Goal: Task Accomplishment & Management: Complete application form

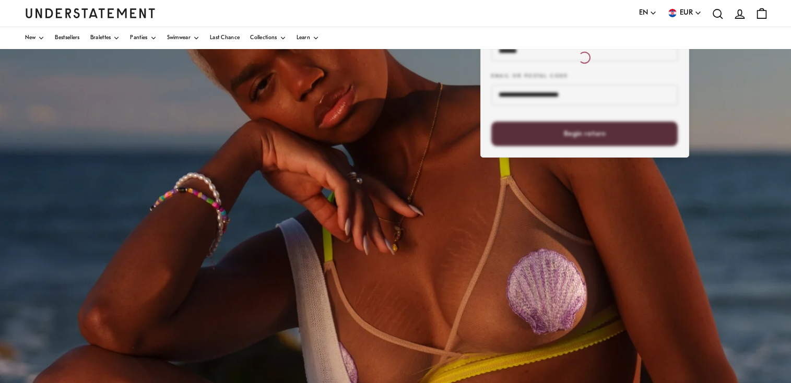
scroll to position [146, 0]
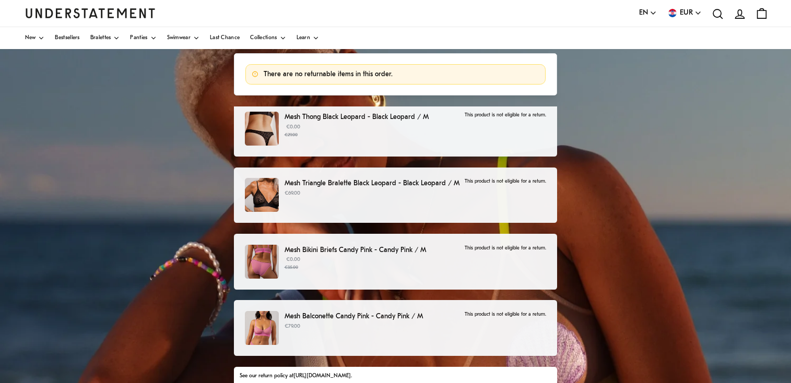
scroll to position [104, 0]
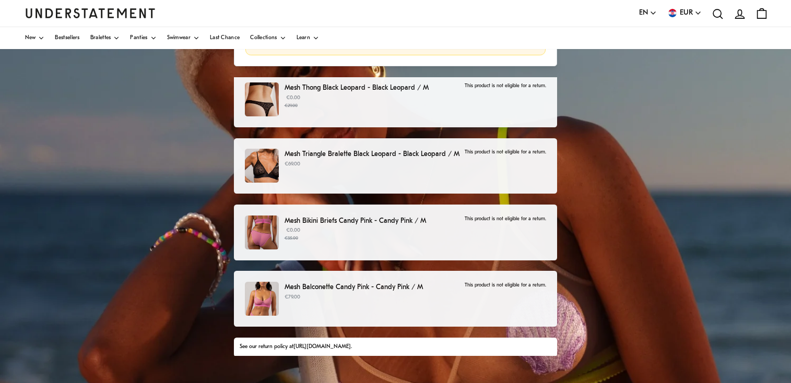
click at [330, 96] on p "€0.00 €29.00" at bounding box center [371, 102] width 175 height 16
click at [538, 82] on div "Mesh Thong Black Leopard - Black Leopard / M €0.00 €29.00 This product is not e…" at bounding box center [395, 100] width 323 height 56
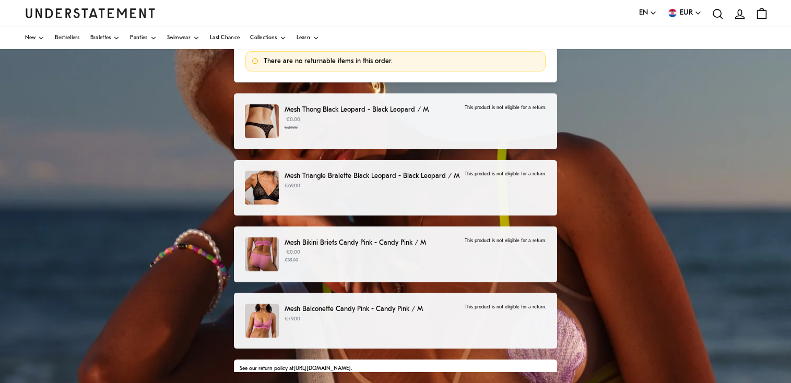
scroll to position [70, 0]
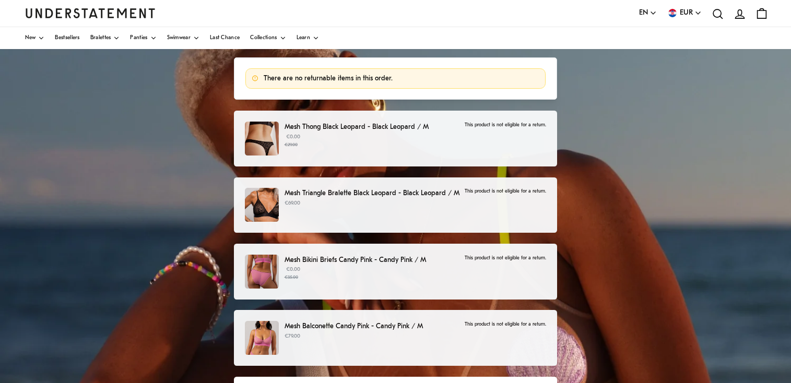
click at [361, 163] on div "Mesh Thong Black Leopard - Black Leopard / M €0.00 €29.00 This product is not e…" at bounding box center [395, 139] width 323 height 56
click at [361, 160] on div "Mesh Thong Black Leopard - Black Leopard / M €0.00 €29.00 This product is not e…" at bounding box center [395, 139] width 323 height 56
click at [489, 131] on div "Mesh Thong Black Leopard - Black Leopard / M €0.00 €29.00 This product is not e…" at bounding box center [395, 139] width 301 height 34
click at [490, 131] on div "Mesh Thong Black Leopard - Black Leopard / M €0.00 €29.00 This product is not e…" at bounding box center [395, 139] width 301 height 34
drag, startPoint x: 497, startPoint y: 130, endPoint x: 519, endPoint y: 132, distance: 22.0
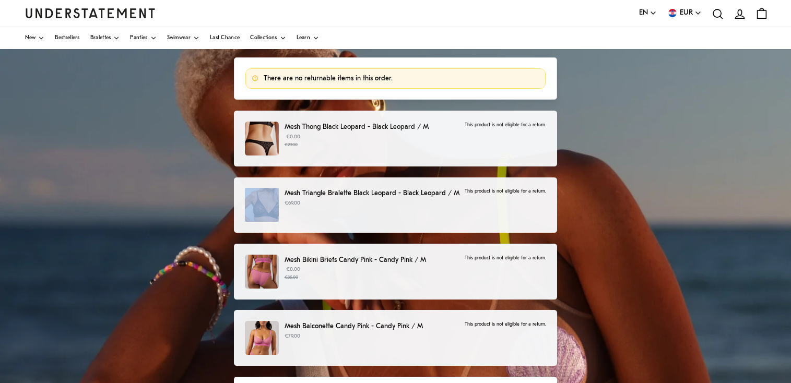
click at [504, 130] on div "Mesh Thong Black Leopard - Black Leopard / M €0.00 €29.00 This product is not e…" at bounding box center [395, 139] width 301 height 34
click at [551, 130] on div "Mesh Thong Black Leopard - Black Leopard / M €0.00 €29.00 This product is not e…" at bounding box center [395, 139] width 323 height 56
drag, startPoint x: 443, startPoint y: 137, endPoint x: 440, endPoint y: 130, distance: 7.0
click at [443, 137] on p "€0.00 €29.00" at bounding box center [371, 141] width 175 height 16
click at [437, 117] on div "Mesh Thong Black Leopard - Black Leopard / M €0.00 €29.00 This product is not e…" at bounding box center [395, 139] width 323 height 56
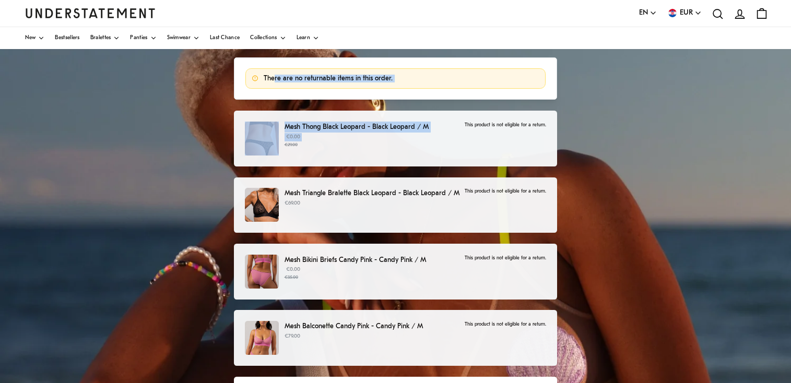
drag, startPoint x: 436, startPoint y: 134, endPoint x: 275, endPoint y: 79, distance: 170.3
click at [275, 79] on div "Choose products that you want to return or exchange There are no returnable ite…" at bounding box center [396, 244] width 334 height 426
copy div "re are no returnable items in this order. Mesh Thong Black Leopard - Black Leop…"
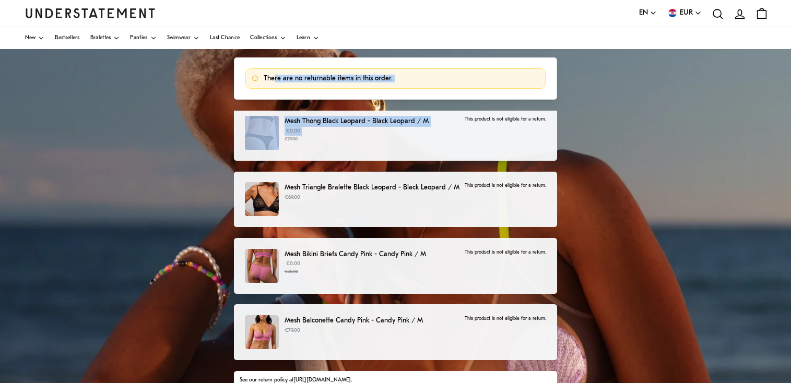
scroll to position [155, 0]
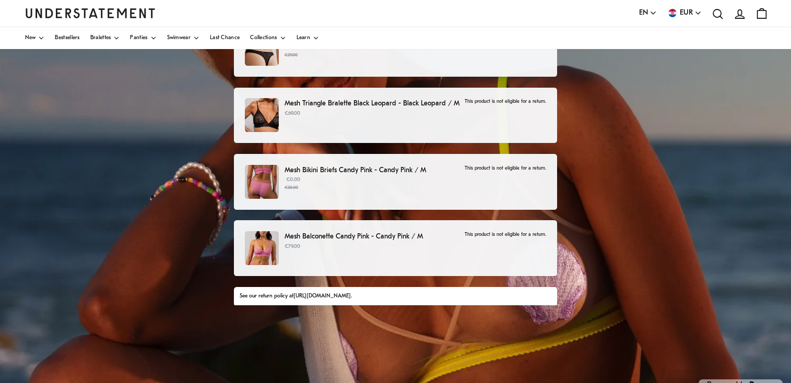
click at [414, 254] on div "Mesh Balconette Candy Pink - Candy Pink / M €79.00 This product is not eligible…" at bounding box center [395, 248] width 301 height 34
click at [424, 198] on div "Mesh Bikini Briefs Candy Pink - Candy Pink / M €0.00 €35.00 This product is not…" at bounding box center [395, 182] width 301 height 34
click at [422, 132] on div "Mesh Triangle Bralette Black Leopard - Black Leopard / M €69.00 This product is…" at bounding box center [395, 115] width 301 height 34
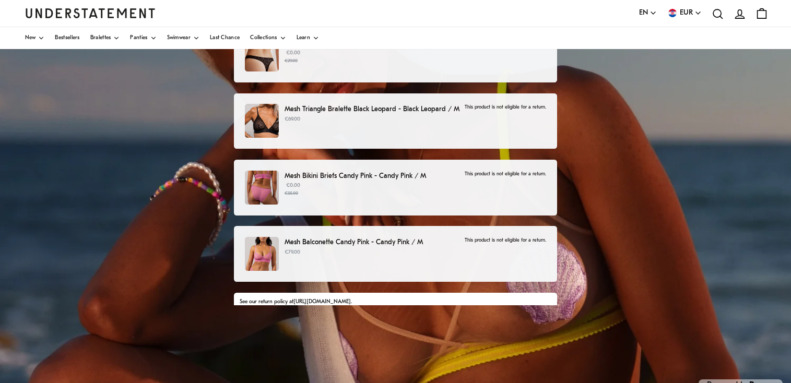
scroll to position [0, 0]
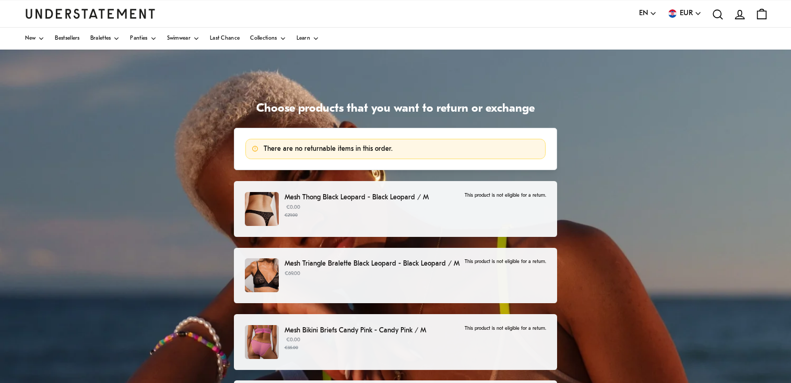
click at [366, 218] on small "€29.00" at bounding box center [371, 215] width 175 height 7
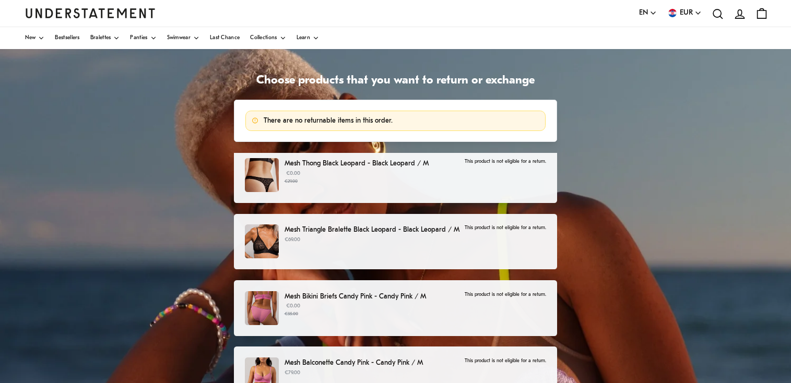
scroll to position [43, 0]
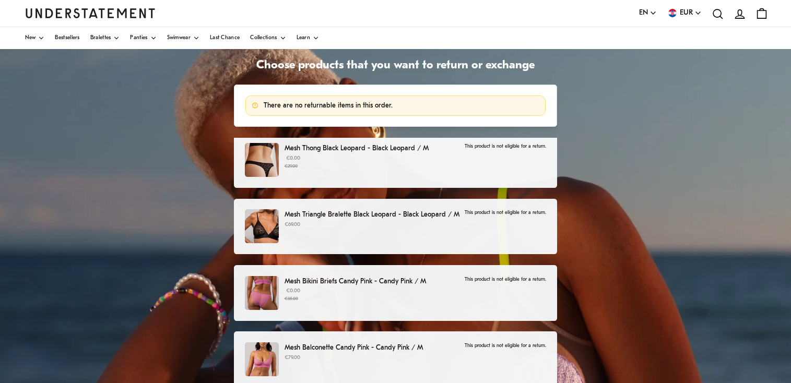
click at [150, 128] on div "Choose products that you want to return or exchange There are no returnable ite…" at bounding box center [395, 267] width 791 height 522
